Goal: Task Accomplishment & Management: Manage account settings

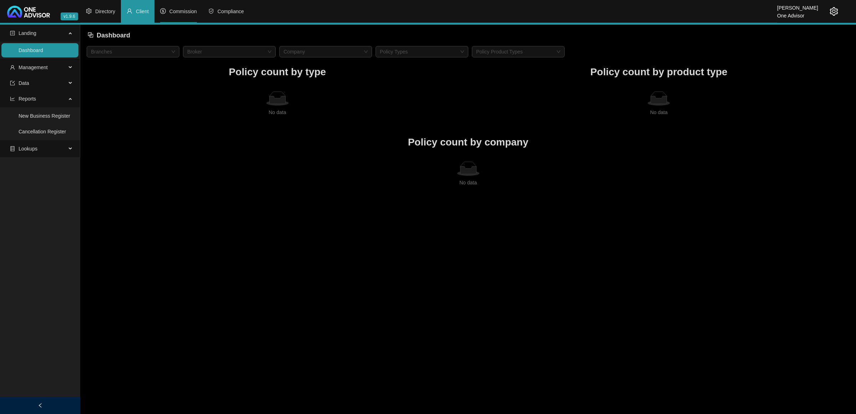
click at [183, 10] on span "Commission" at bounding box center [182, 12] width 27 height 6
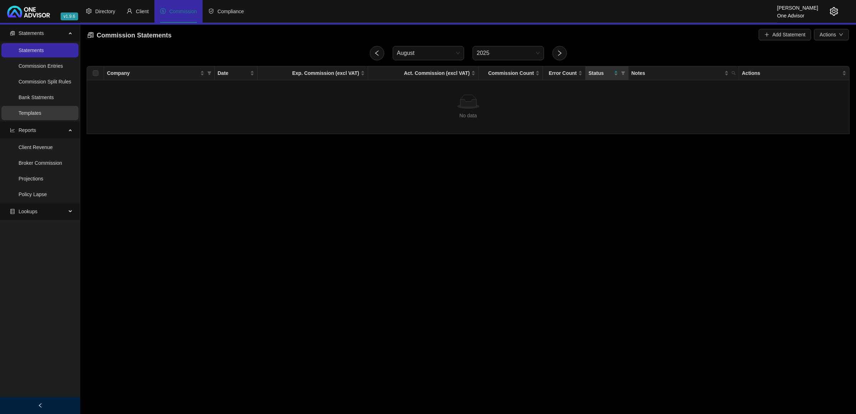
click at [31, 112] on link "Templates" at bounding box center [30, 113] width 23 height 6
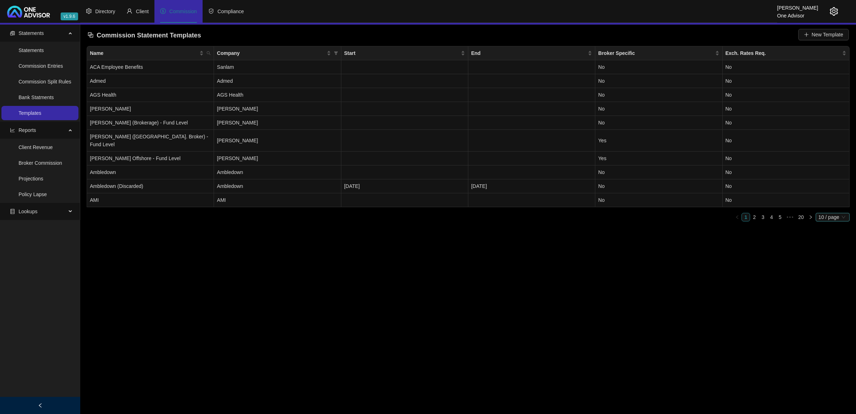
click at [827, 213] on span "10 / page" at bounding box center [832, 217] width 28 height 8
click at [828, 260] on div "100 / page" at bounding box center [833, 264] width 24 height 8
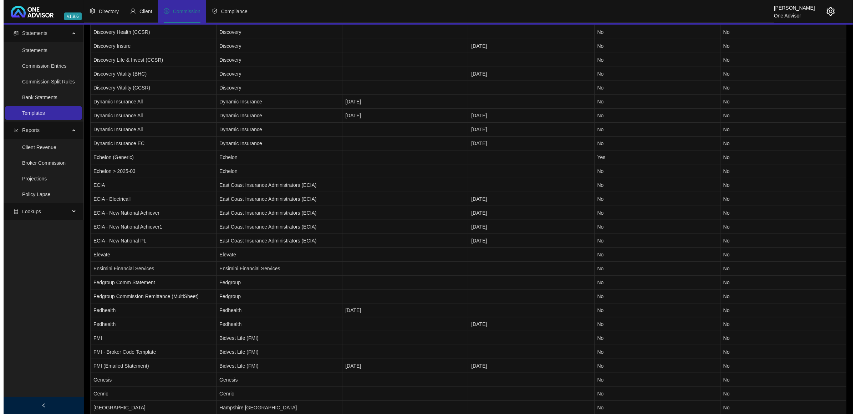
scroll to position [669, 0]
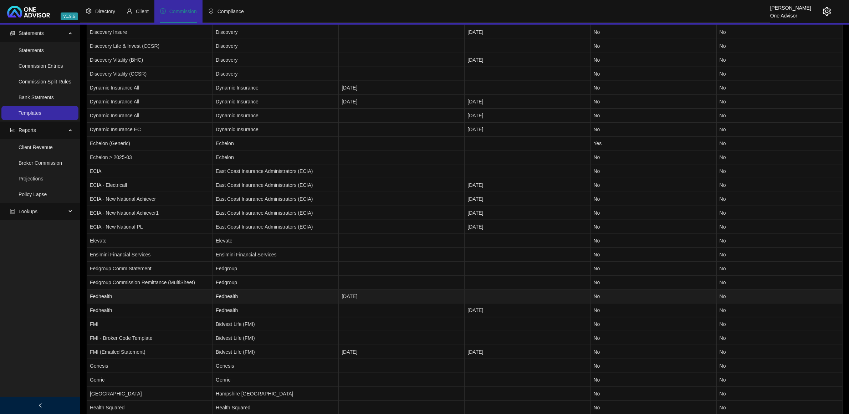
click at [145, 291] on td "Fedhealth" at bounding box center [150, 297] width 126 height 14
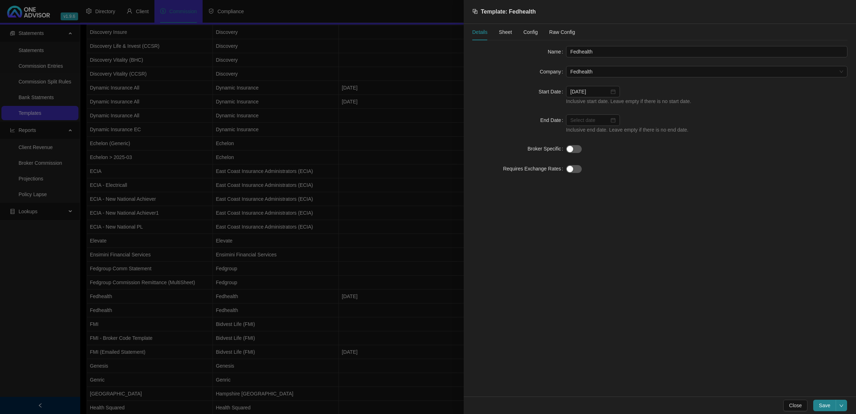
click at [145, 291] on div at bounding box center [428, 207] width 856 height 414
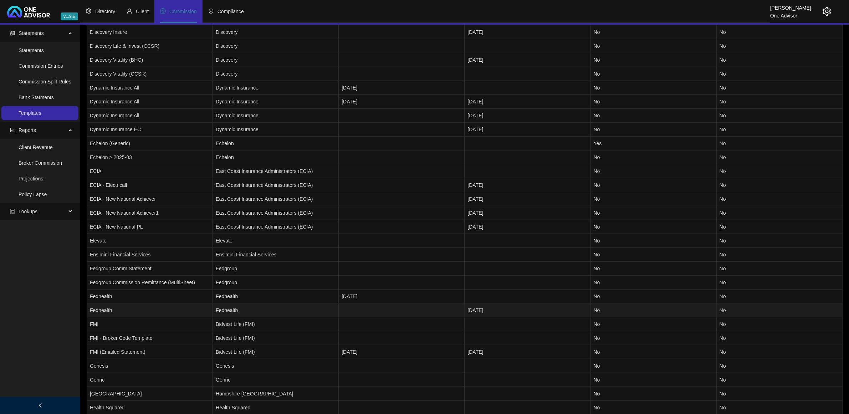
click at [146, 303] on td "Fedhealth" at bounding box center [150, 310] width 126 height 14
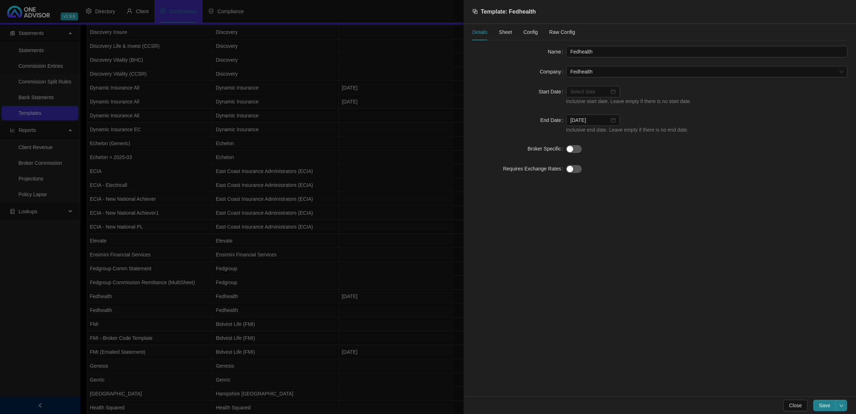
click at [533, 30] on span "Config" at bounding box center [530, 32] width 14 height 5
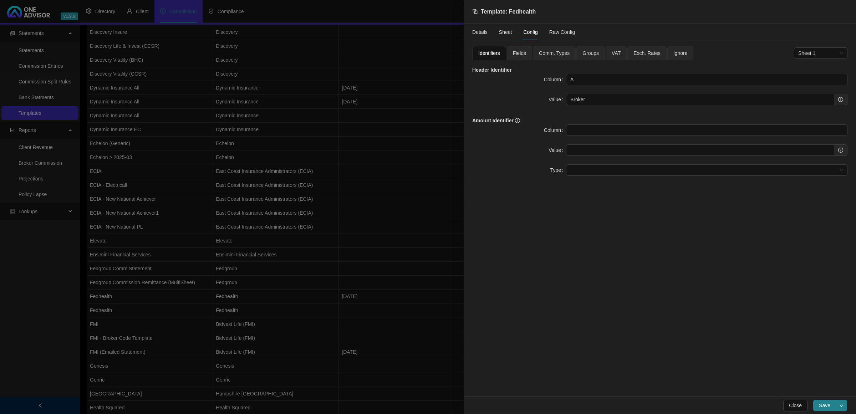
click at [554, 55] on span "Comm. Types" at bounding box center [554, 53] width 31 height 5
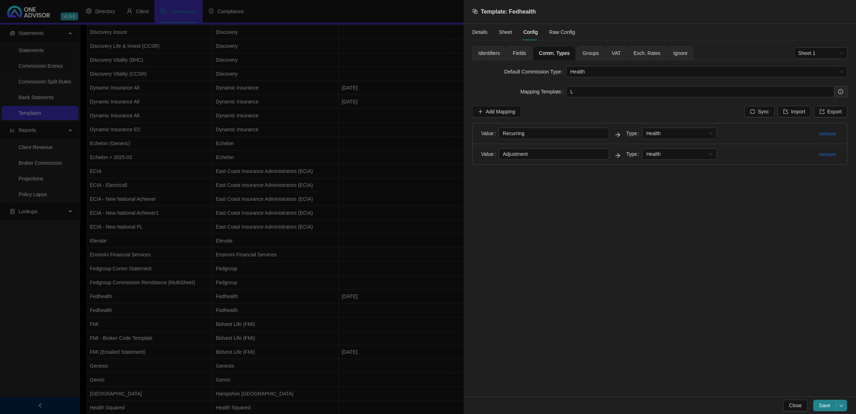
click at [520, 54] on span "Fields" at bounding box center [519, 53] width 13 height 5
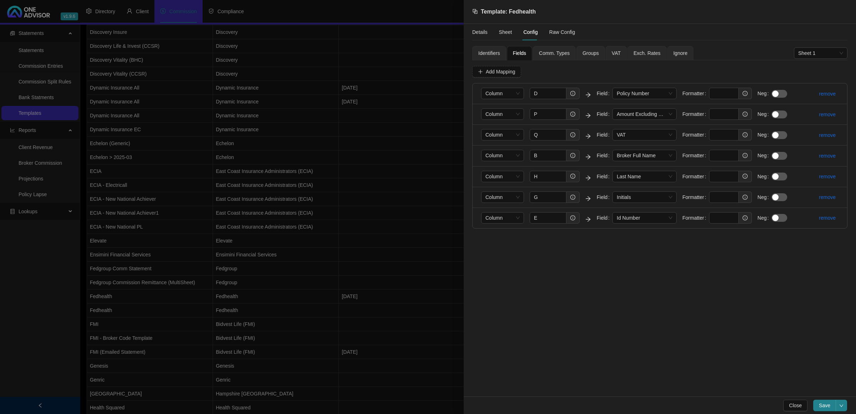
click at [155, 257] on div at bounding box center [428, 207] width 856 height 414
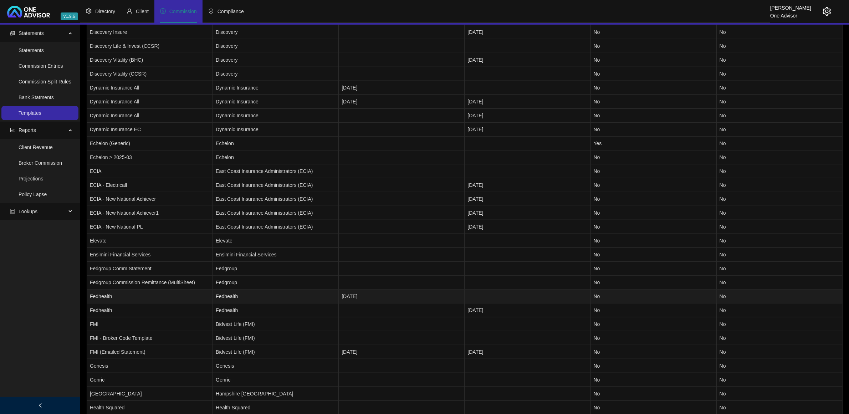
click at [120, 293] on td "Fedhealth" at bounding box center [150, 297] width 126 height 14
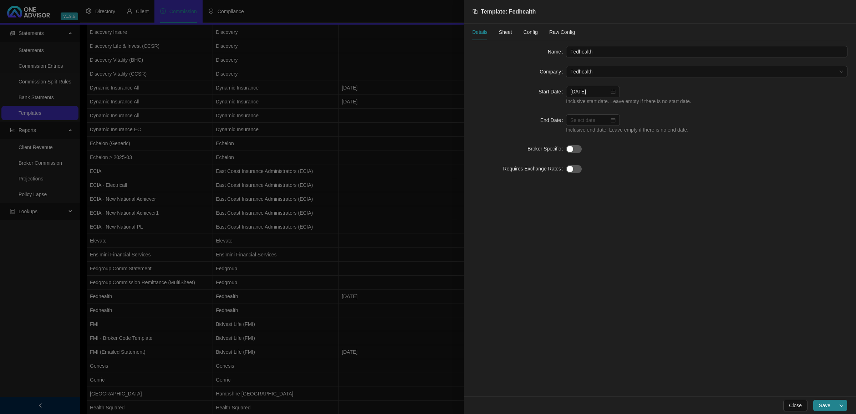
click at [496, 30] on div "Details Sheet Config Raw Config" at bounding box center [523, 32] width 103 height 16
click at [500, 31] on span "Sheet" at bounding box center [505, 32] width 13 height 5
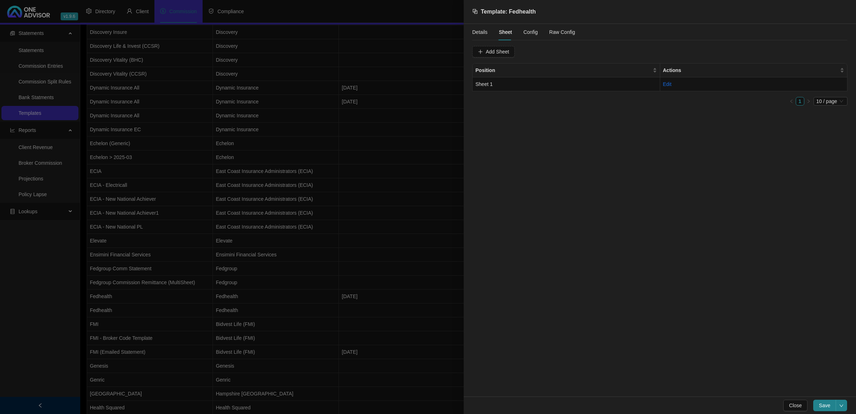
click at [523, 32] on span "Config" at bounding box center [530, 32] width 14 height 5
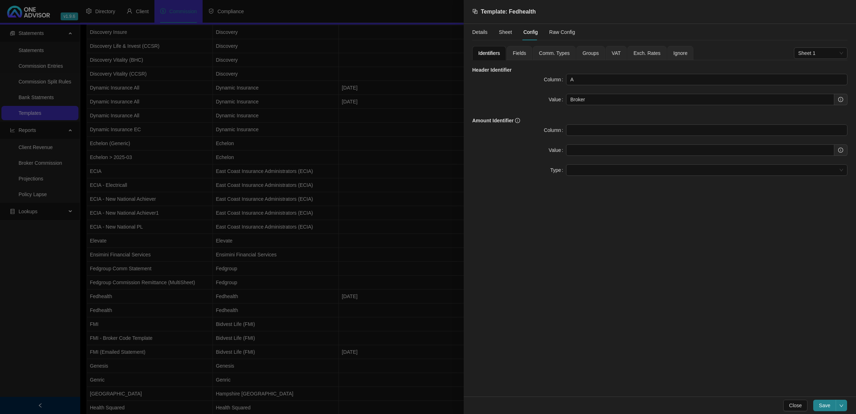
click at [522, 53] on span "Fields" at bounding box center [519, 53] width 13 height 5
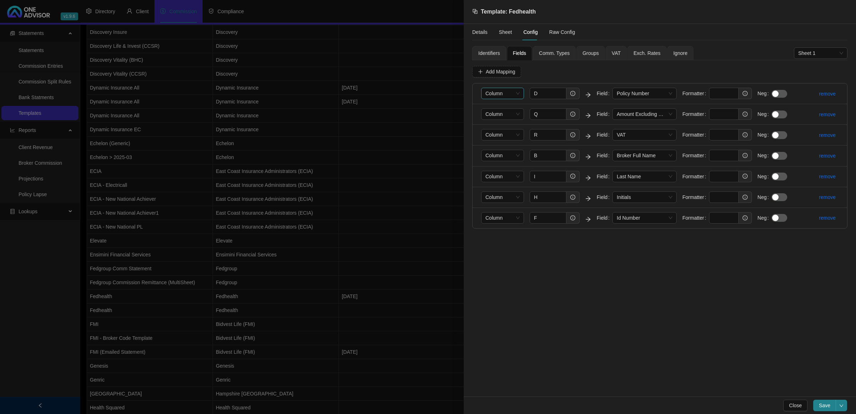
click at [503, 96] on span "Column" at bounding box center [502, 93] width 34 height 11
click at [499, 117] on div "Header Text" at bounding box center [502, 120] width 31 height 8
drag, startPoint x: 541, startPoint y: 91, endPoint x: 512, endPoint y: 91, distance: 28.2
click at [512, 91] on form "Header Text D Field Policy Number Formatter Neg" at bounding box center [637, 94] width 312 height 12
paste input "Member"
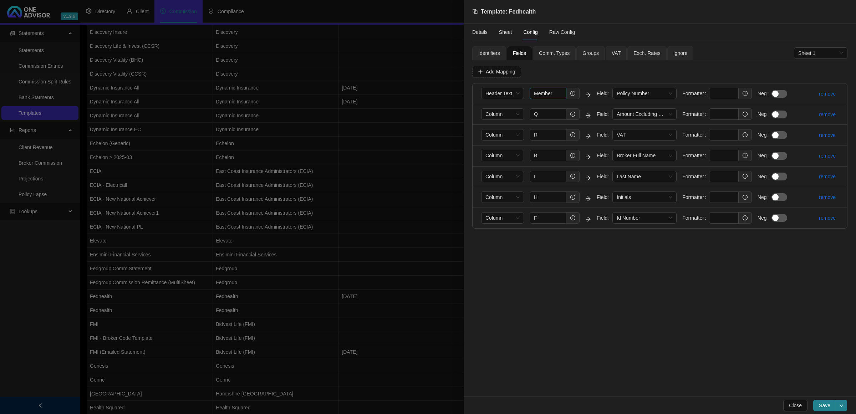
type input "Member"
click at [508, 117] on span "Column" at bounding box center [502, 114] width 34 height 11
click at [505, 134] on div "Header Text" at bounding box center [502, 139] width 40 height 11
drag, startPoint x: 541, startPoint y: 112, endPoint x: 495, endPoint y: 113, distance: 46.7
click at [495, 113] on form "Header Text Q Field Amount Excluding VAT Formatter Neg" at bounding box center [637, 114] width 312 height 12
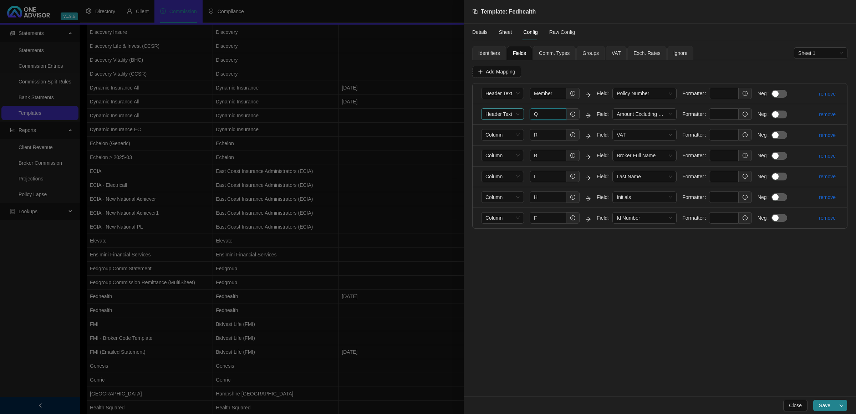
paste input "Amount Excluding VAT"
type input "Amount Excluding VAT"
click at [511, 132] on span "Column" at bounding box center [502, 134] width 34 height 11
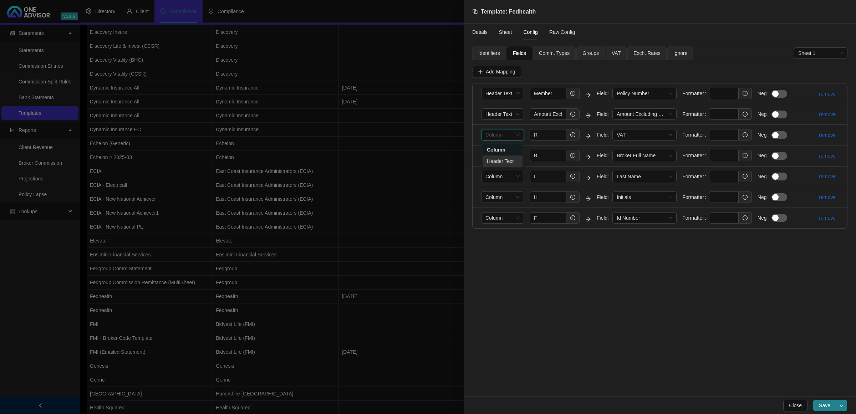
click at [498, 160] on div "Header Text" at bounding box center [502, 161] width 31 height 8
drag, startPoint x: 546, startPoint y: 133, endPoint x: 475, endPoint y: 130, distance: 71.4
click at [475, 130] on li "Header Text R Field VAT Formatter Neg remove" at bounding box center [659, 135] width 374 height 21
paste input "VAT Amount"
type input "VAT Amount"
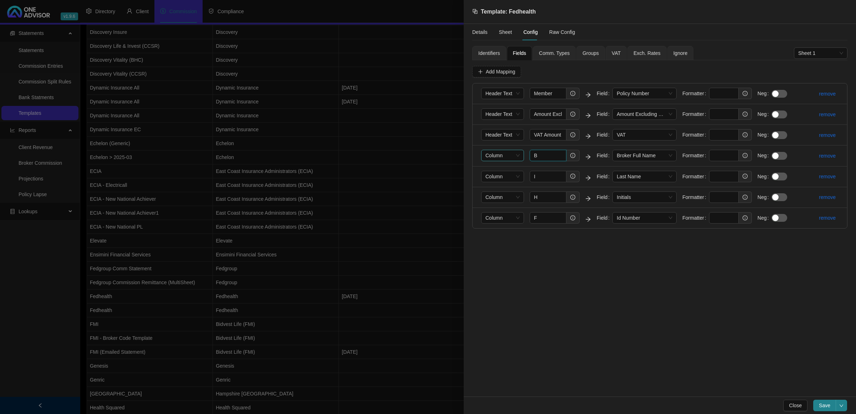
drag, startPoint x: 550, startPoint y: 156, endPoint x: 502, endPoint y: 153, distance: 48.2
click at [502, 153] on form "Column B Field Broker Full Name Formatter Neg" at bounding box center [637, 156] width 312 height 12
paste input "Name"
click at [493, 156] on span "Column" at bounding box center [502, 155] width 34 height 11
type input "Name"
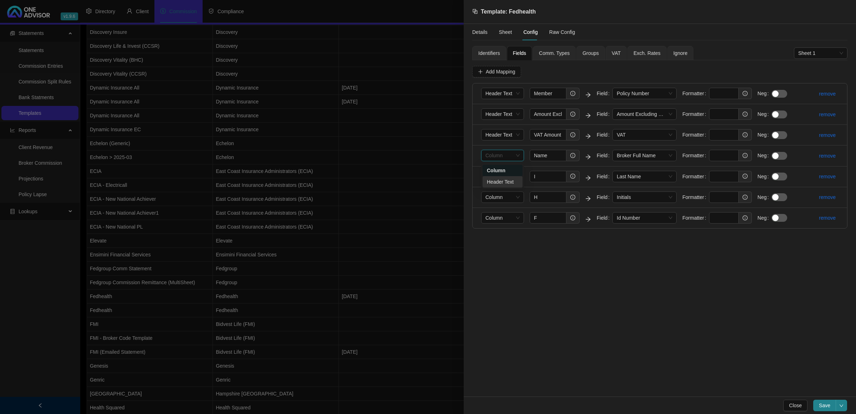
click at [495, 182] on div "Header Text" at bounding box center [502, 182] width 31 height 8
click at [554, 174] on input "I" at bounding box center [548, 176] width 37 height 11
drag, startPoint x: 550, startPoint y: 175, endPoint x: 493, endPoint y: 175, distance: 57.1
click at [493, 175] on form "Column I Field Last Name Formatter Neg" at bounding box center [637, 177] width 312 height 12
paste input "Surname"
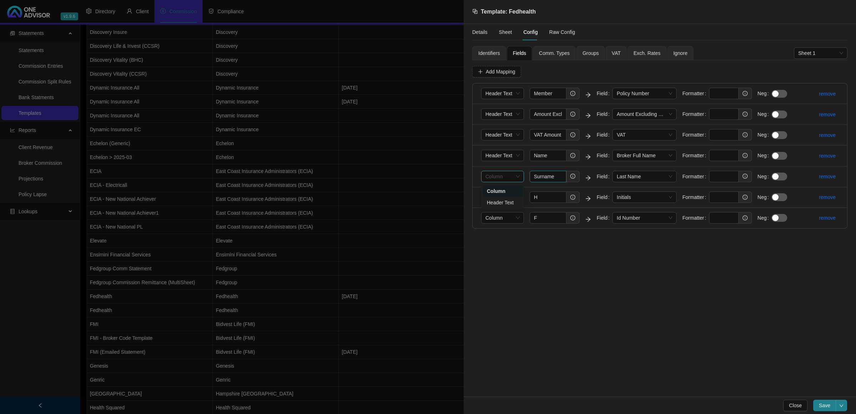
click at [490, 175] on span "Column" at bounding box center [502, 176] width 34 height 11
type input "Surname"
click at [509, 202] on div "Header Text" at bounding box center [502, 203] width 31 height 8
click at [503, 198] on span "Column" at bounding box center [502, 197] width 34 height 11
click at [501, 220] on div "Header Text" at bounding box center [502, 224] width 31 height 8
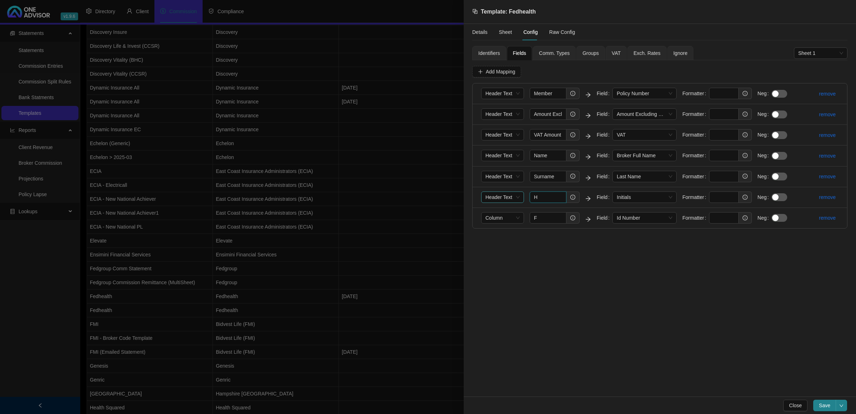
drag, startPoint x: 544, startPoint y: 196, endPoint x: 522, endPoint y: 196, distance: 22.1
click at [522, 196] on form "Header Text H Field Initials Formatter Neg" at bounding box center [637, 197] width 312 height 12
paste input "Initials"
type input "Initials"
click at [521, 218] on div "Column" at bounding box center [502, 217] width 43 height 11
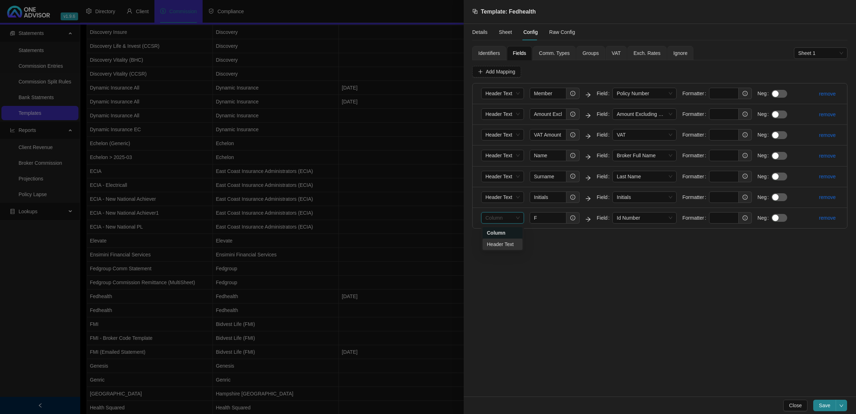
click at [501, 239] on div "Header Text" at bounding box center [502, 244] width 40 height 11
drag, startPoint x: 541, startPoint y: 218, endPoint x: 523, endPoint y: 218, distance: 18.5
click at [523, 218] on form "Header Text F Field Id Number Formatter Neg" at bounding box center [637, 218] width 312 height 12
paste input "ID Number"
click at [557, 223] on input "ID Number" at bounding box center [548, 217] width 37 height 11
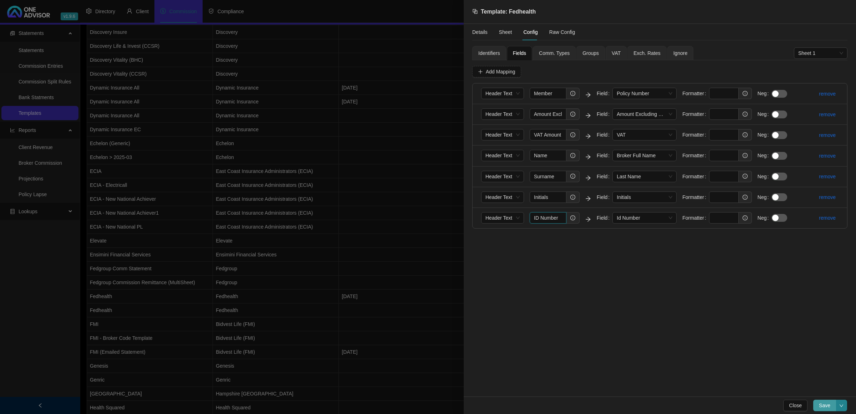
type input "ID Number"
click at [828, 400] on button "Save" at bounding box center [824, 405] width 23 height 11
click at [353, 253] on div at bounding box center [428, 207] width 856 height 414
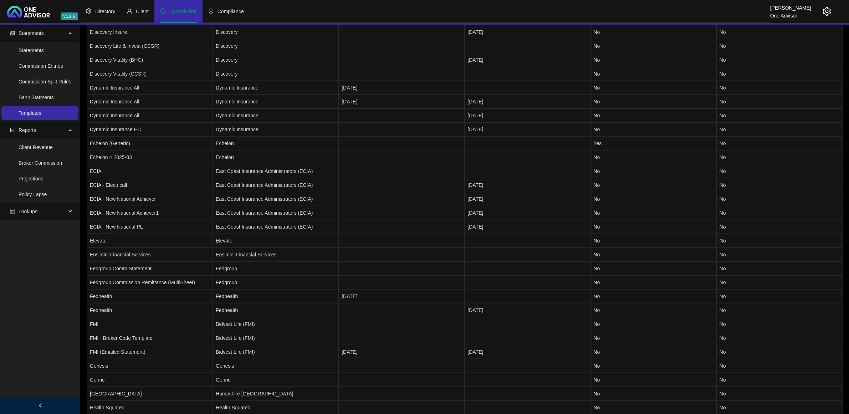
click at [828, 10] on icon "setting" at bounding box center [827, 11] width 8 height 9
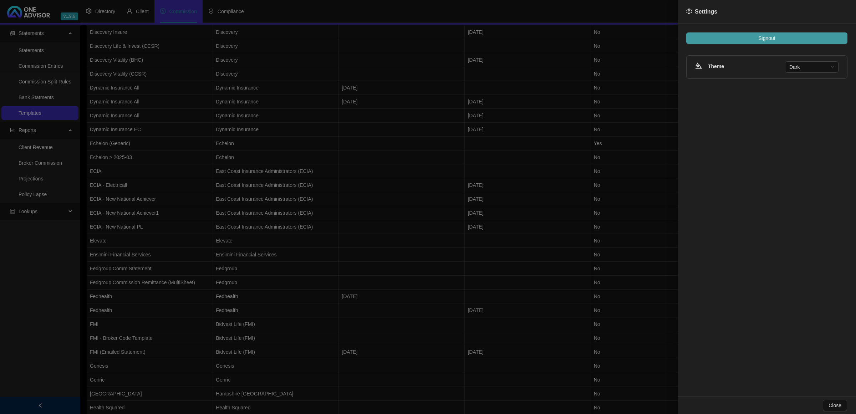
click at [767, 40] on span "Signout" at bounding box center [766, 38] width 17 height 8
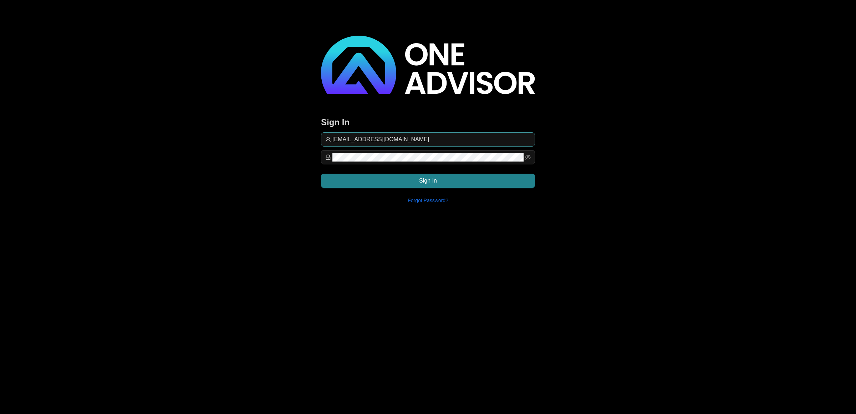
click at [425, 137] on input "[EMAIL_ADDRESS][DOMAIN_NAME]" at bounding box center [431, 139] width 198 height 9
type input "[EMAIL_ADDRESS][DOMAIN_NAME]"
click at [487, 177] on button "Sign In" at bounding box center [428, 181] width 214 height 14
